Goal: Check status: Check status

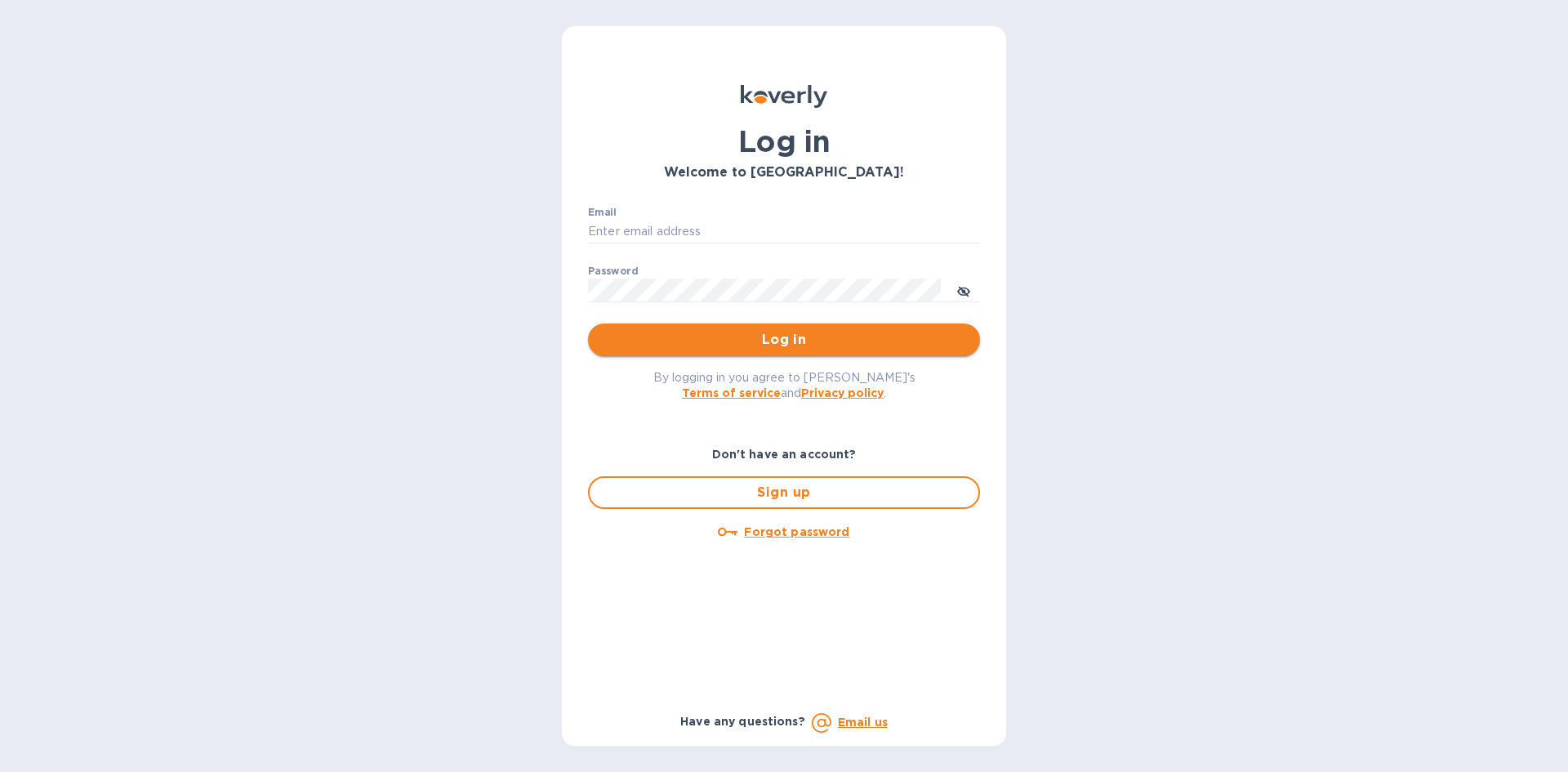
type input "[EMAIL_ADDRESS][DOMAIN_NAME]"
click at [950, 338] on span "Log in" at bounding box center [784, 340] width 365 height 19
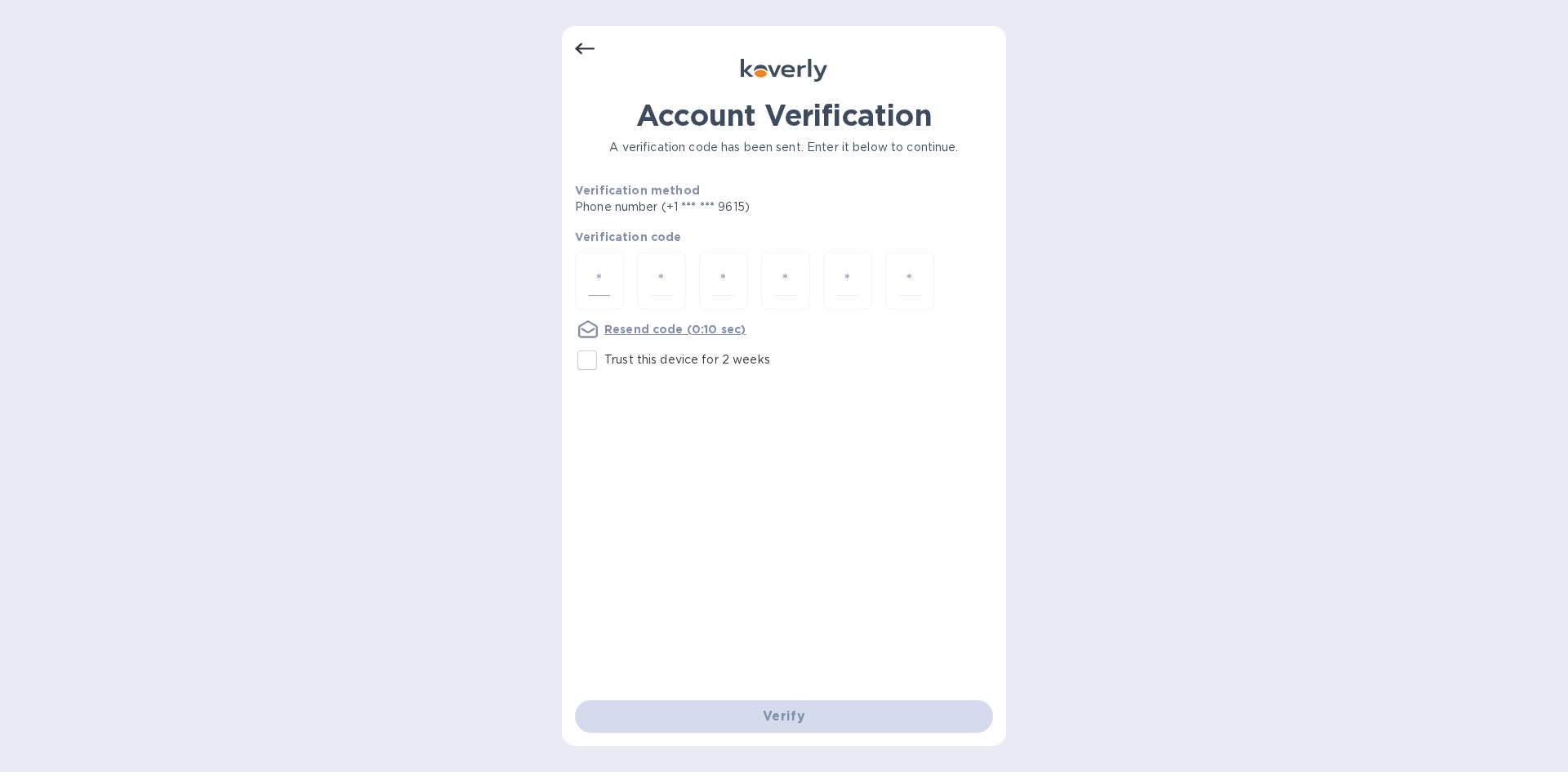
click at [611, 272] on div at bounding box center [599, 280] width 49 height 58
type input "7"
type input "5"
type input "1"
type input "4"
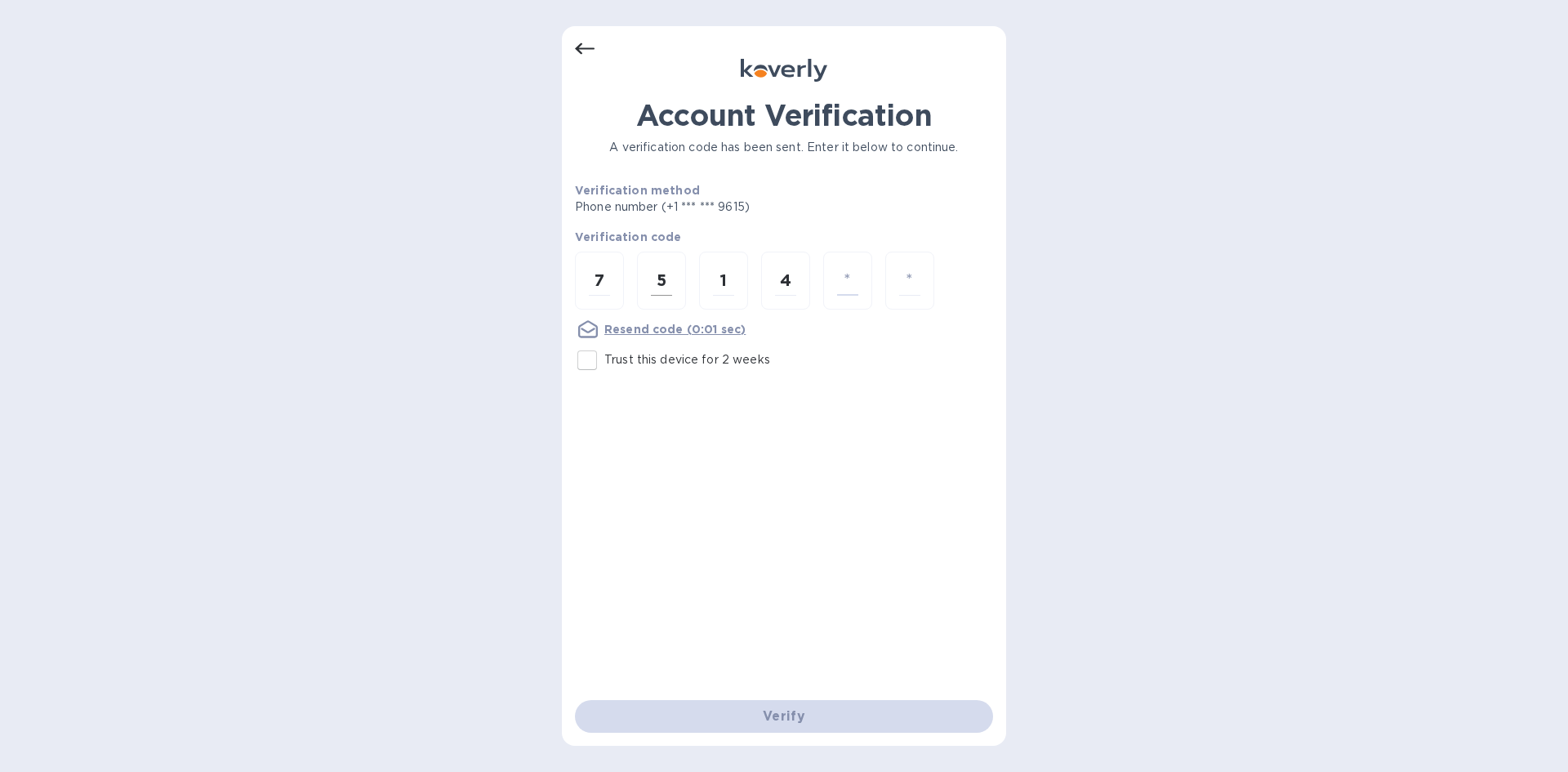
type input "3"
type input "9"
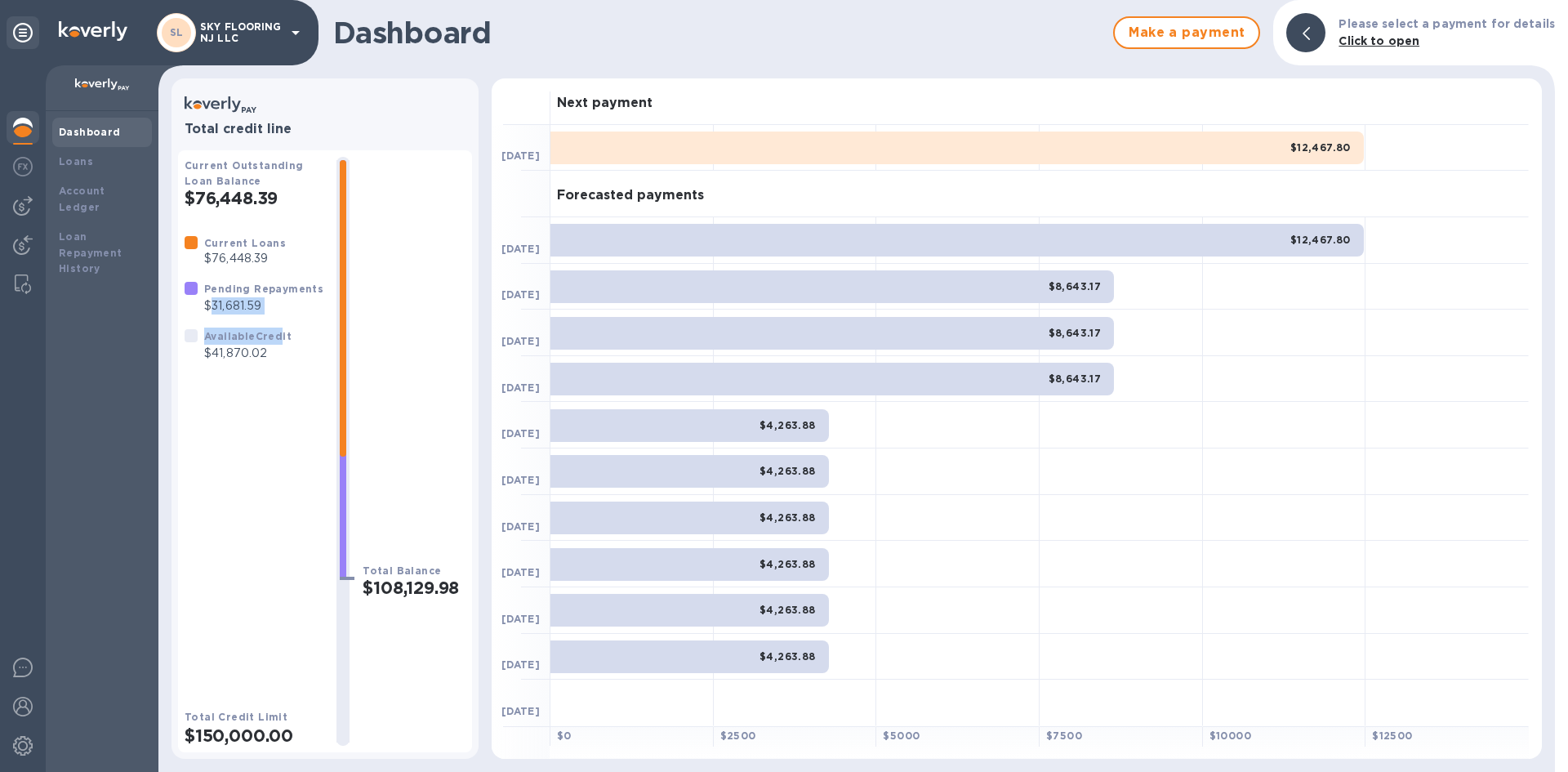
drag, startPoint x: 210, startPoint y: 308, endPoint x: 276, endPoint y: 323, distance: 67.7
click at [276, 323] on div "Current Loans $76,448.39 Pending Repayments $31,681.59 Available Credit $41,870…" at bounding box center [253, 298] width 152 height 141
click at [284, 320] on div "Pending Repayments $31,681.59" at bounding box center [253, 297] width 152 height 47
click at [26, 202] on img at bounding box center [22, 205] width 19 height 19
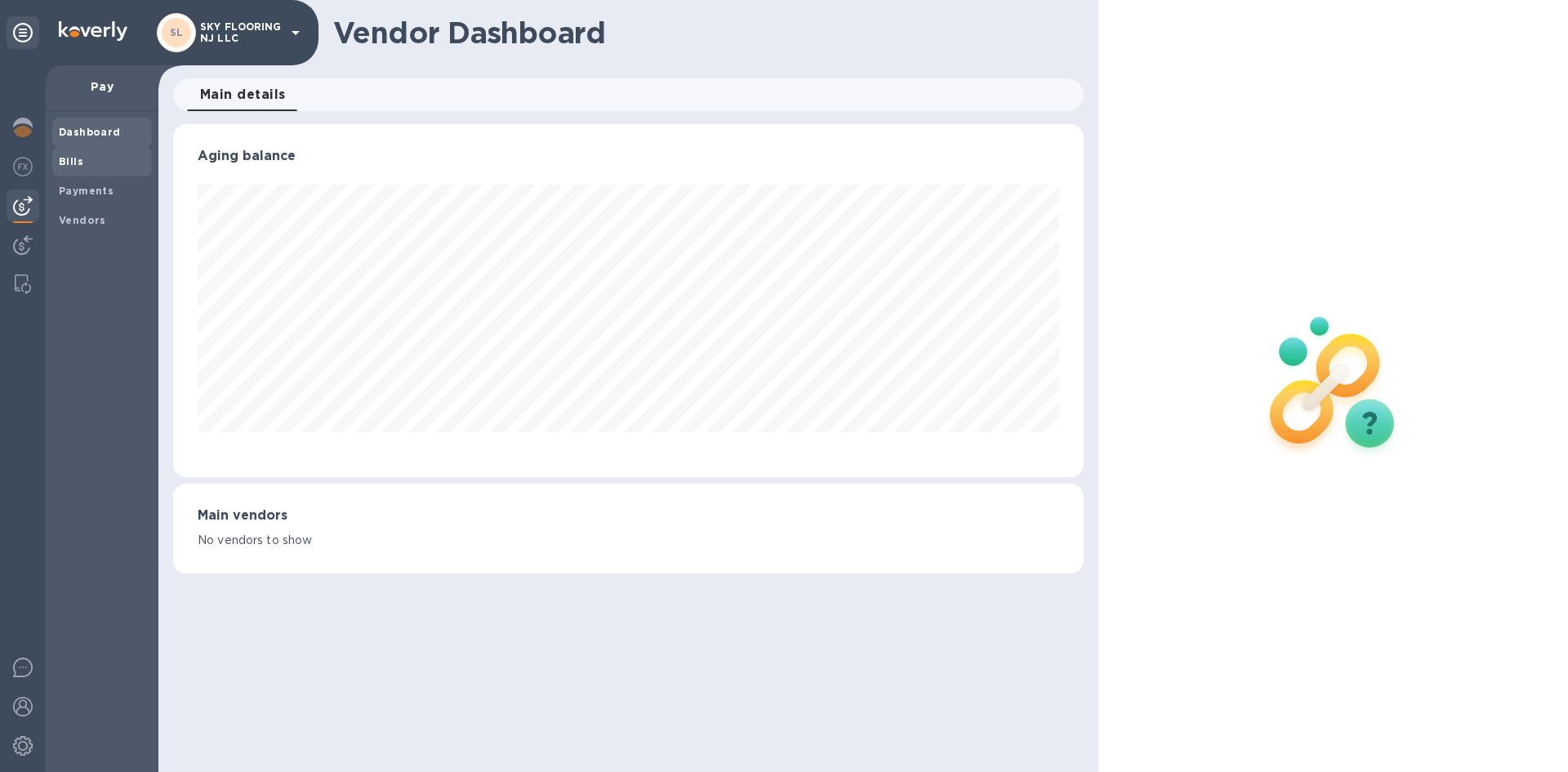
scroll to position [353, 909]
click at [99, 187] on b "Payments" at bounding box center [86, 190] width 55 height 12
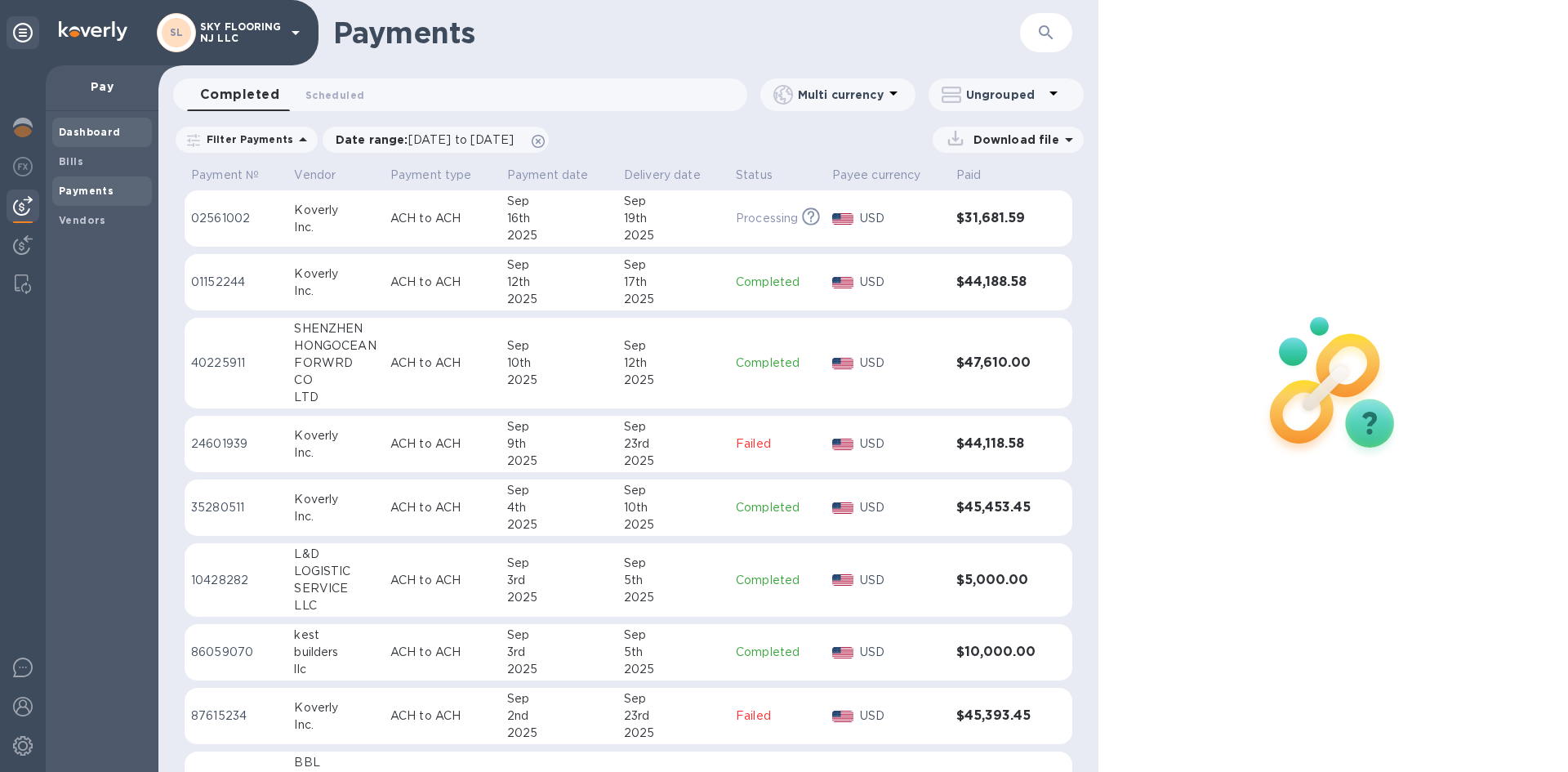
click at [89, 133] on b "Dashboard" at bounding box center [90, 131] width 62 height 12
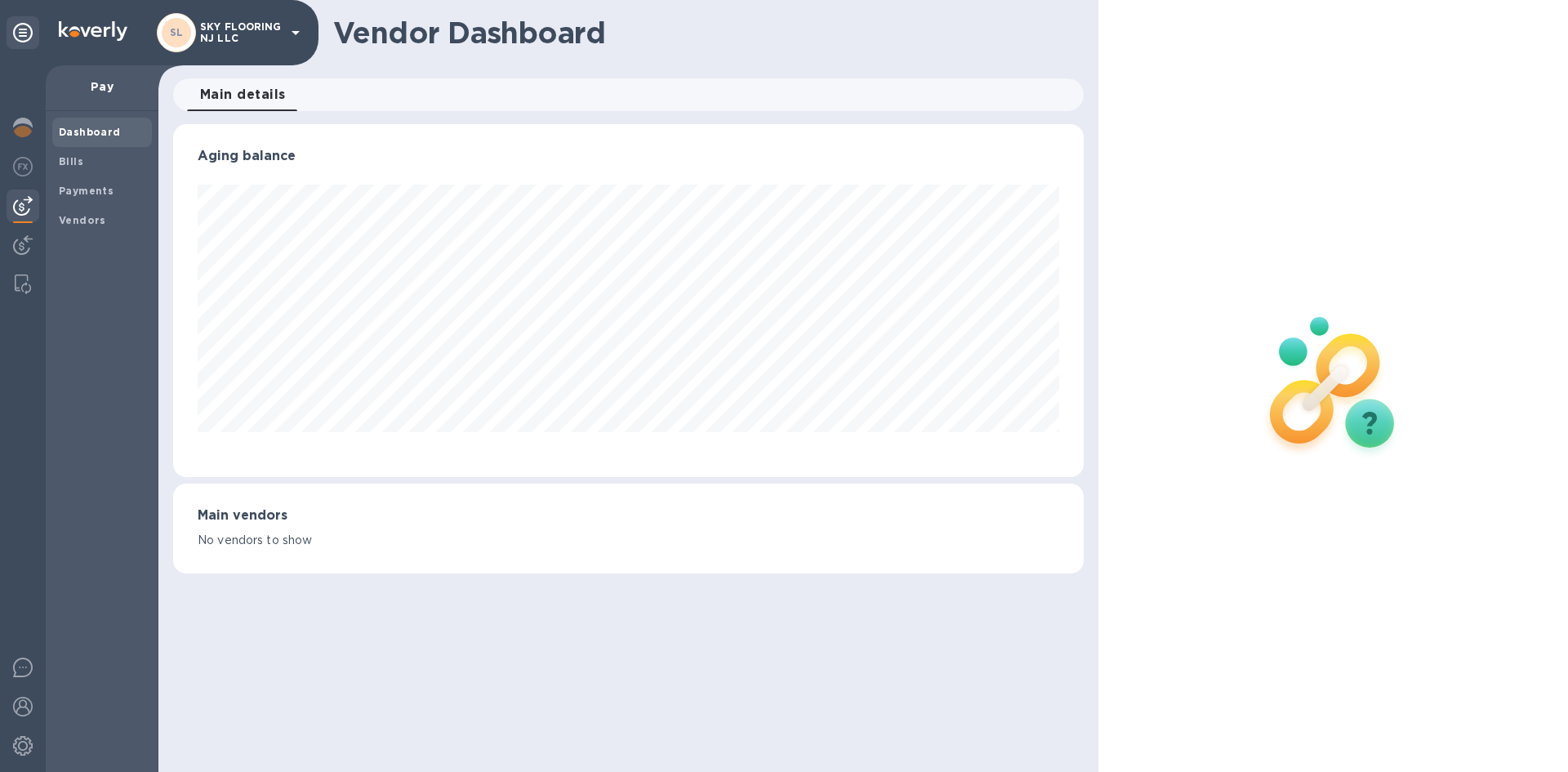
scroll to position [353, 909]
click at [19, 130] on img at bounding box center [22, 127] width 19 height 19
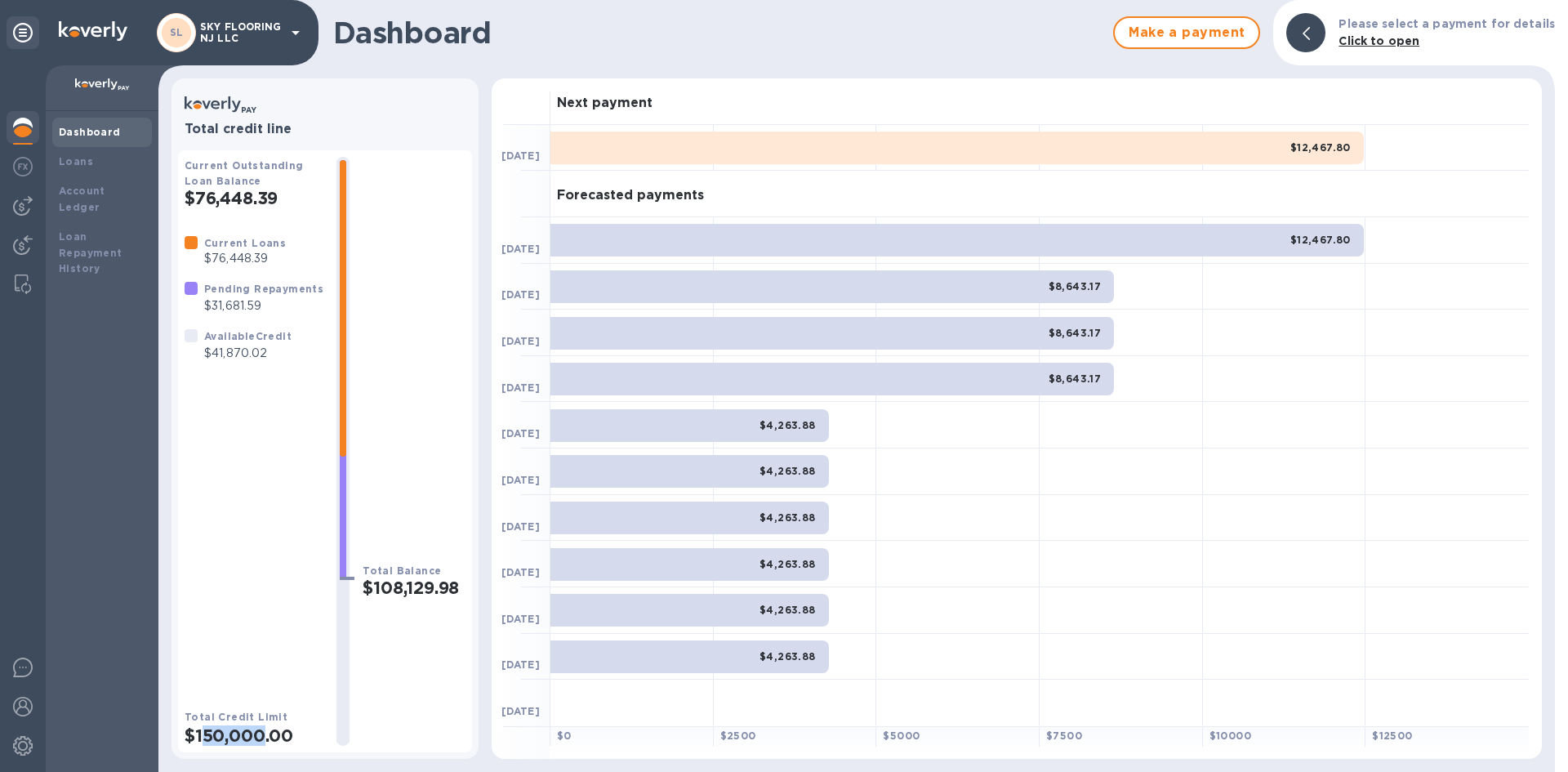
drag, startPoint x: 205, startPoint y: 741, endPoint x: 312, endPoint y: 667, distance: 130.1
click at [275, 740] on h2 "$150,000.00" at bounding box center [253, 736] width 139 height 20
drag, startPoint x: 369, startPoint y: 587, endPoint x: 469, endPoint y: 594, distance: 100.2
click at [469, 594] on div "Current Outstanding Loan Balance $76,448.39 Current Loans $76,448.39 Pending Re…" at bounding box center [325, 451] width 294 height 603
click at [431, 600] on div "Total Balance $108,129.98" at bounding box center [414, 451] width 103 height 589
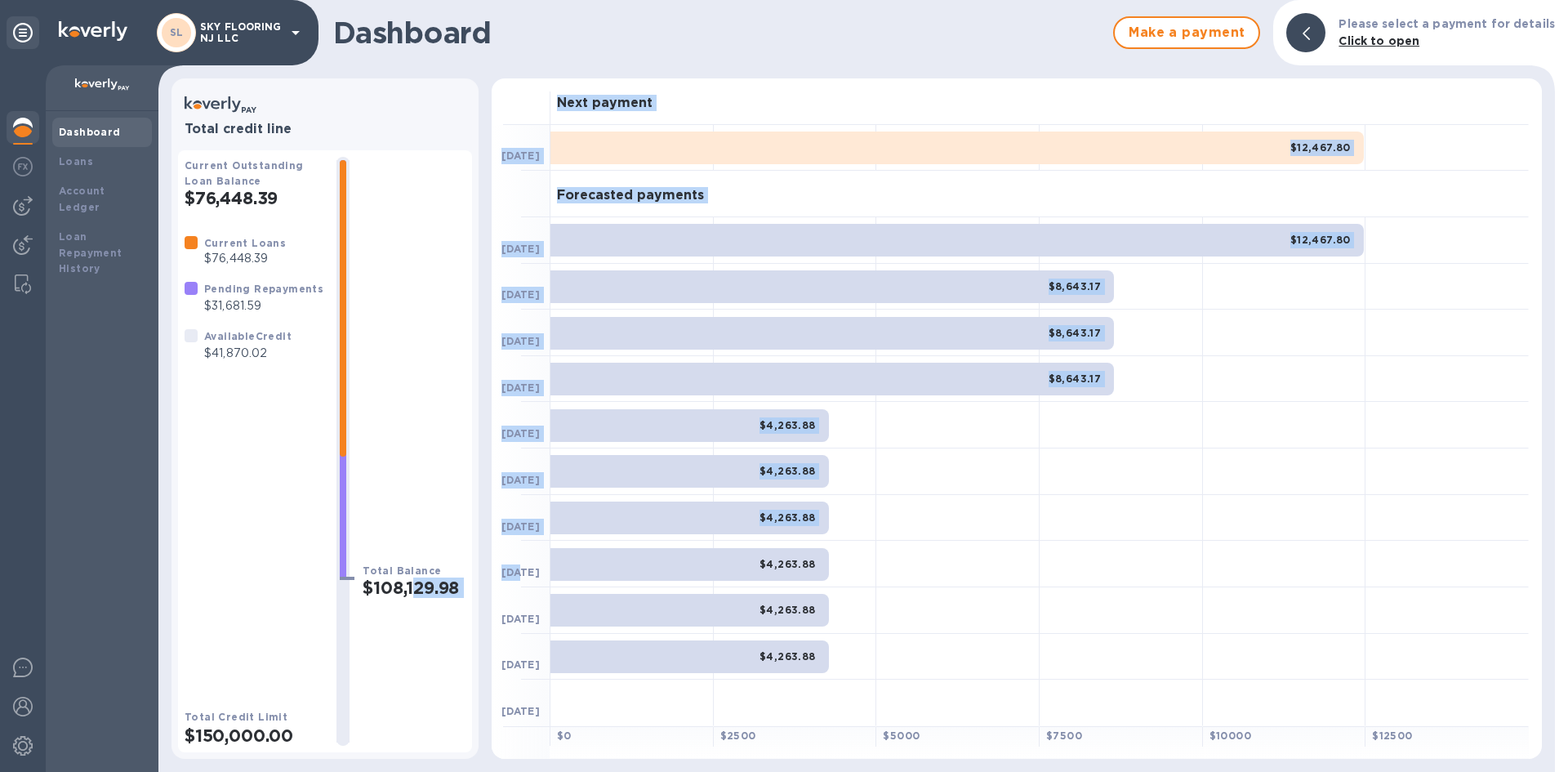
drag, startPoint x: 403, startPoint y: 581, endPoint x: 525, endPoint y: 581, distance: 122.0
click at [525, 581] on div "Total credit line Current Outstanding Loan Balance $76,448.39 Current Loans $76…" at bounding box center [856, 418] width 1383 height 693
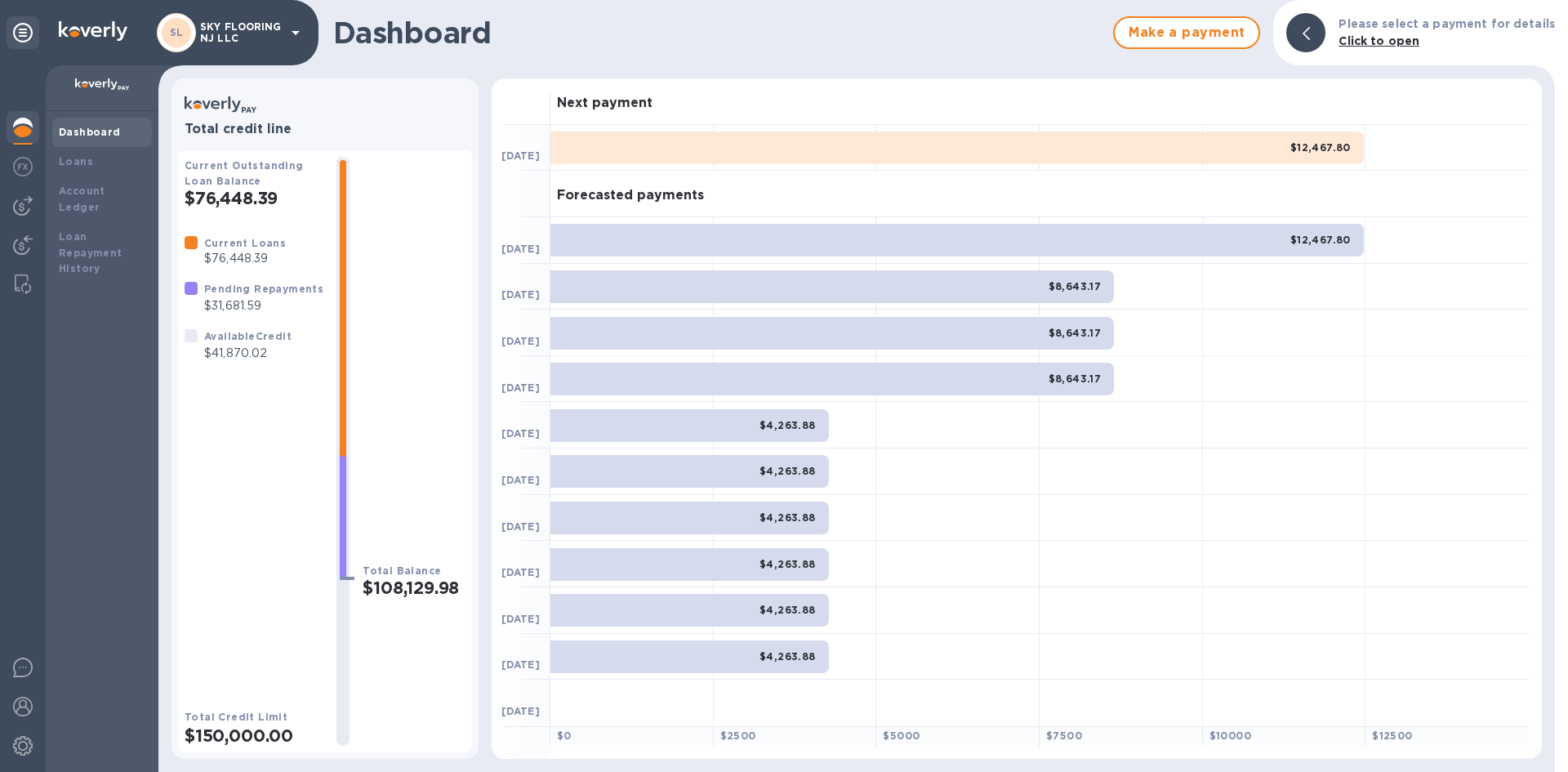
click at [364, 623] on div "Total Balance $108,129.98" at bounding box center [414, 451] width 103 height 589
click at [396, 608] on div "Total Balance $108,129.98" at bounding box center [414, 451] width 103 height 589
